Goal: Transaction & Acquisition: Purchase product/service

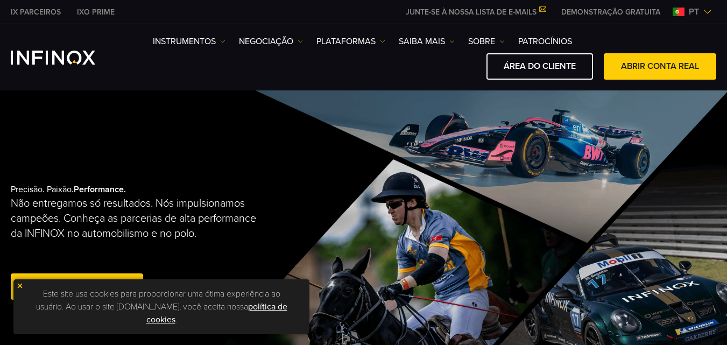
click at [698, 15] on span "pt" at bounding box center [693, 11] width 19 height 13
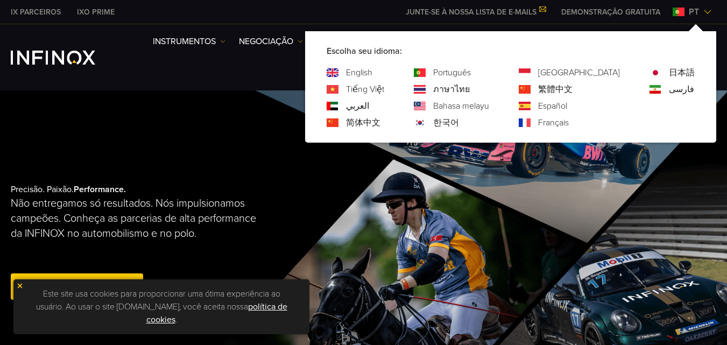
click at [698, 15] on span "pt" at bounding box center [693, 11] width 19 height 13
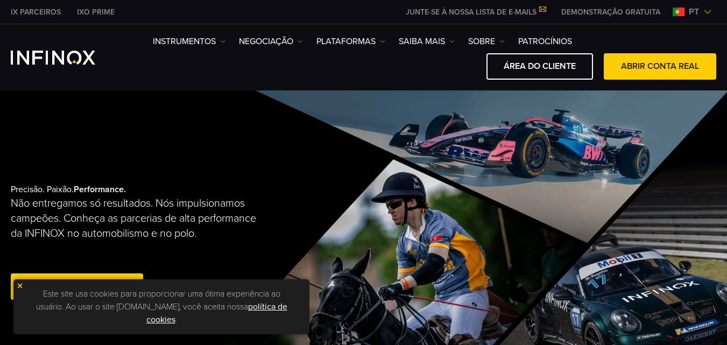
click at [566, 17] on link "DEMONSTRAÇÃO GRATUITA" at bounding box center [610, 11] width 115 height 11
click at [557, 66] on link "ÁREA DO CLIENTE" at bounding box center [539, 66] width 106 height 26
click at [631, 58] on link "ABRIR CONTA REAL" at bounding box center [659, 66] width 112 height 26
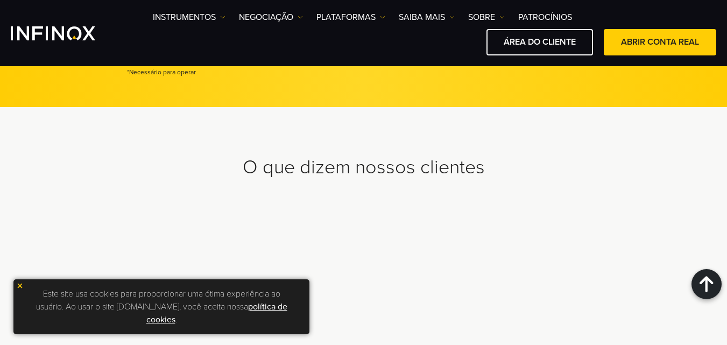
scroll to position [3012, 0]
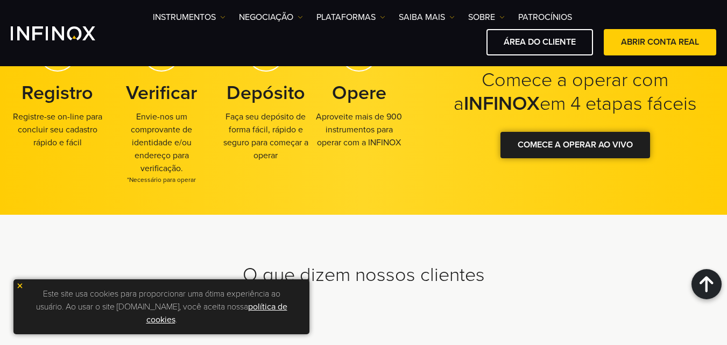
click at [524, 159] on link "COMECE A OPERAR AO VIVO" at bounding box center [575, 145] width 150 height 26
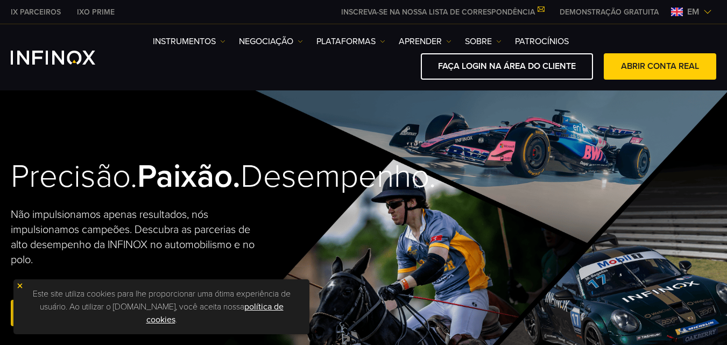
click at [707, 9] on img at bounding box center [707, 12] width 9 height 9
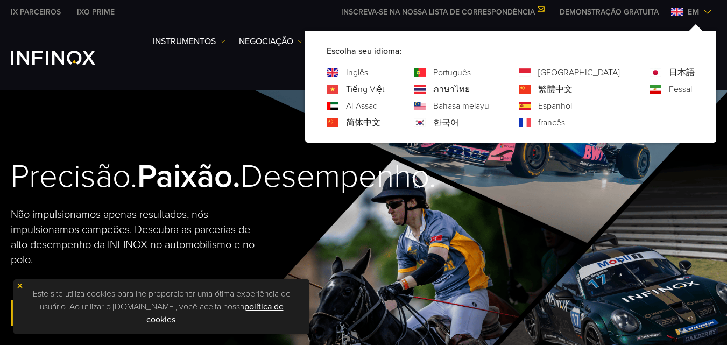
click at [471, 76] on font "Português" at bounding box center [452, 72] width 38 height 11
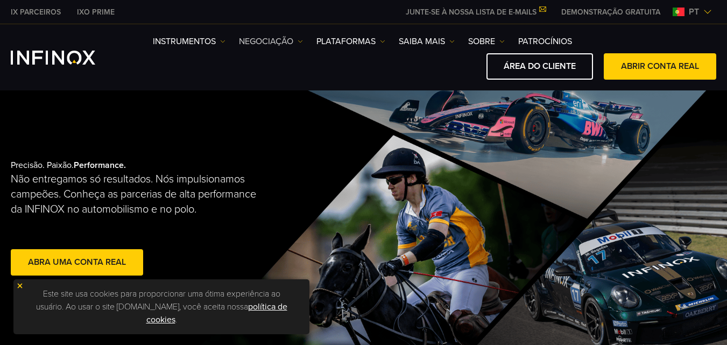
click at [268, 45] on link "NEGOCIAÇÃO" at bounding box center [271, 41] width 64 height 13
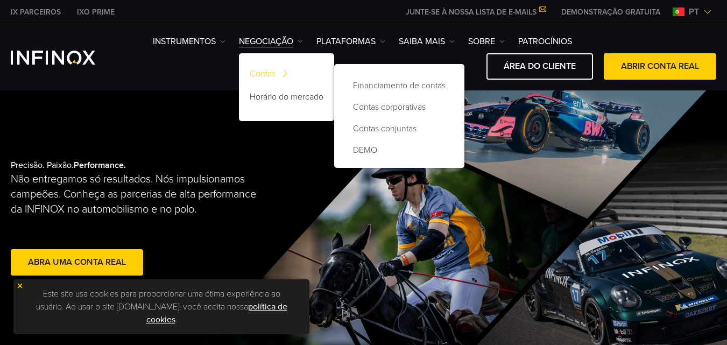
click at [268, 72] on link "Contas" at bounding box center [286, 75] width 95 height 23
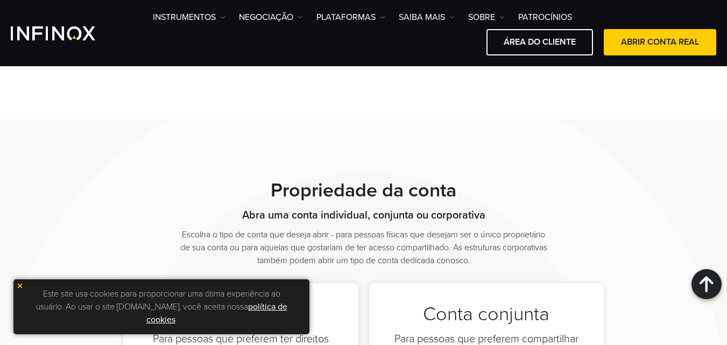
scroll to position [377, 0]
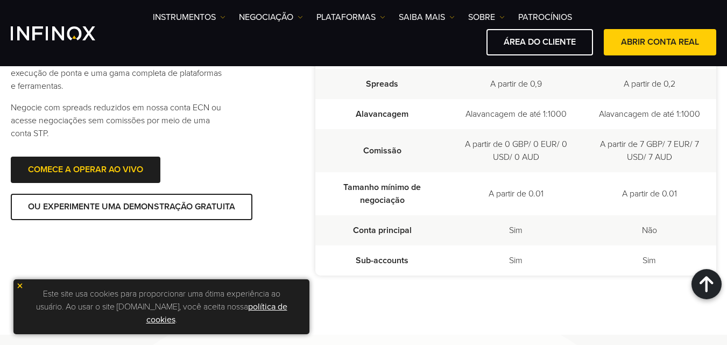
click at [21, 281] on div "Este site usa cookies para proporcionar uma ótima experiência ao usuário. Ao us…" at bounding box center [161, 306] width 296 height 55
click at [17, 284] on img at bounding box center [20, 286] width 8 height 8
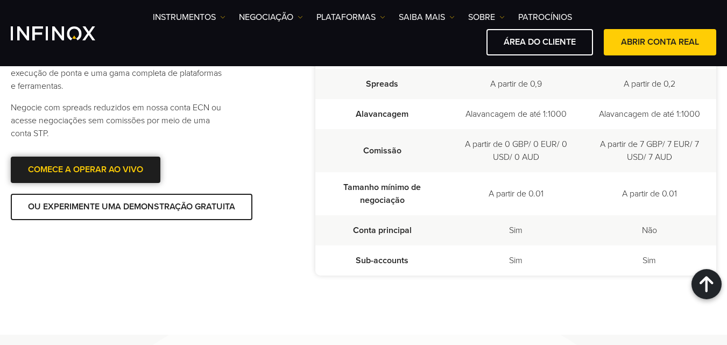
click at [31, 172] on link "COMECE A OPERAR AO VIVO" at bounding box center [86, 170] width 150 height 26
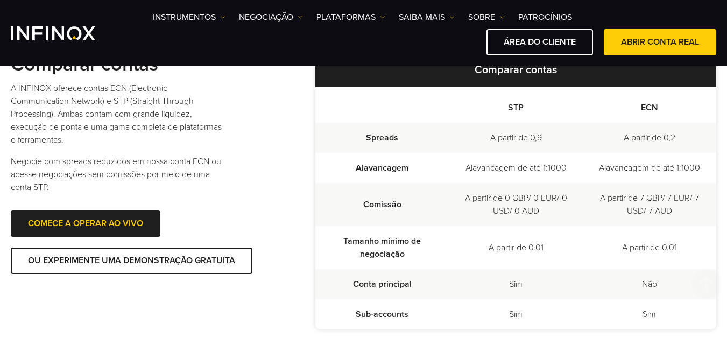
scroll to position [269, 0]
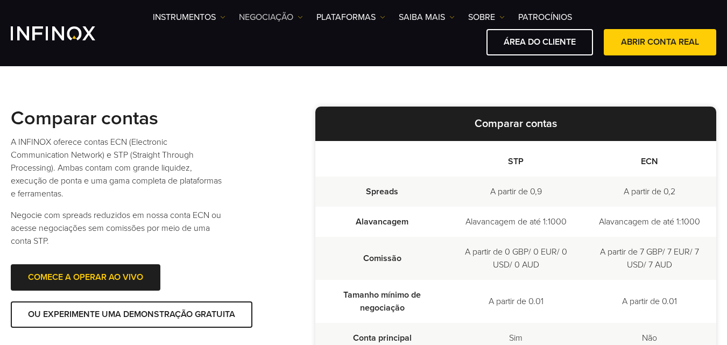
click at [298, 17] on img at bounding box center [299, 17] width 5 height 5
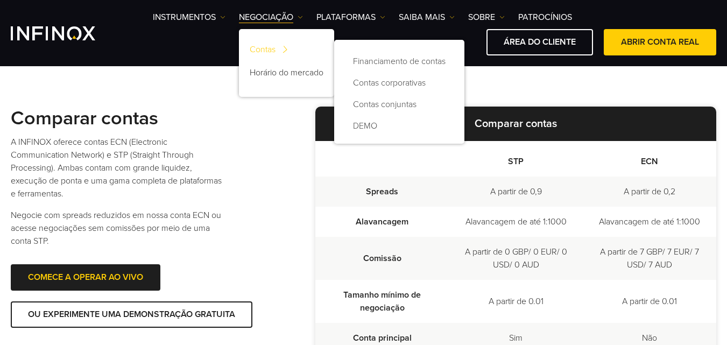
click at [273, 46] on link "Contas" at bounding box center [286, 51] width 95 height 23
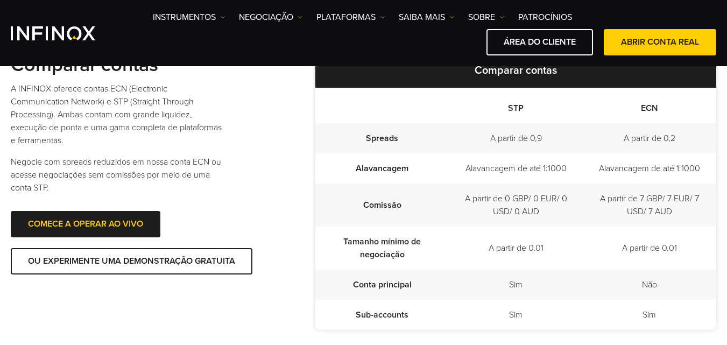
scroll to position [269, 0]
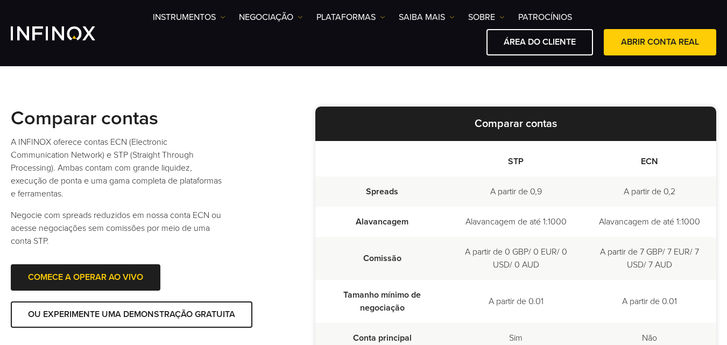
click at [535, 122] on strong "Comparar contas" at bounding box center [515, 123] width 82 height 13
click at [565, 131] on p "Comparar contas" at bounding box center [515, 123] width 401 height 34
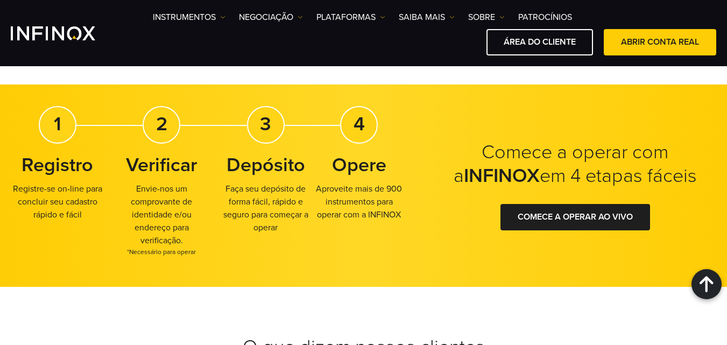
scroll to position [1924, 0]
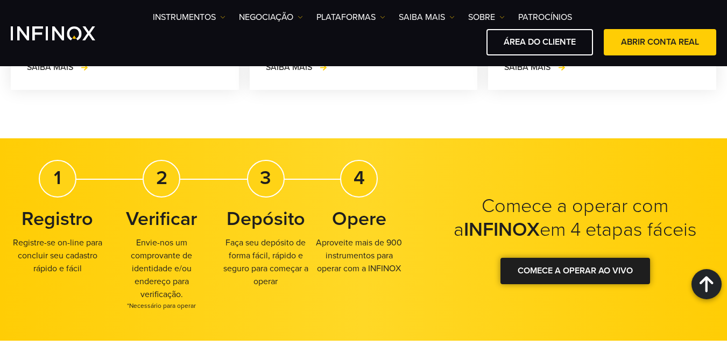
click at [612, 260] on link "COMECE A OPERAR AO VIVO" at bounding box center [575, 271] width 150 height 26
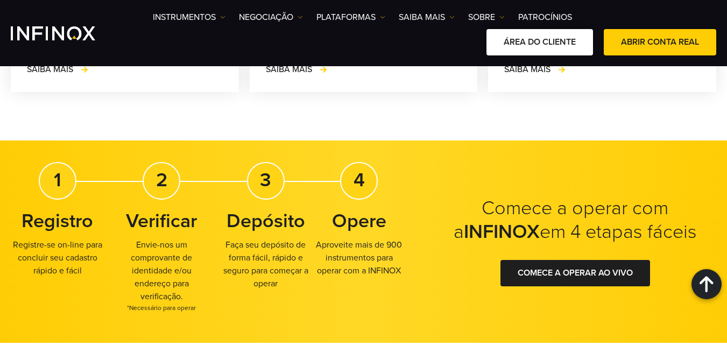
click at [541, 30] on link "ÁREA DO CLIENTE" at bounding box center [539, 42] width 106 height 26
